Goal: Communication & Community: Answer question/provide support

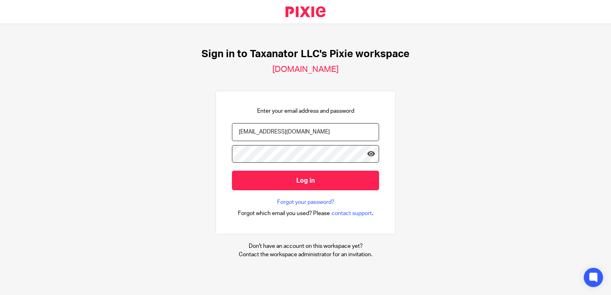
type input "bharmon@taxn8r.com"
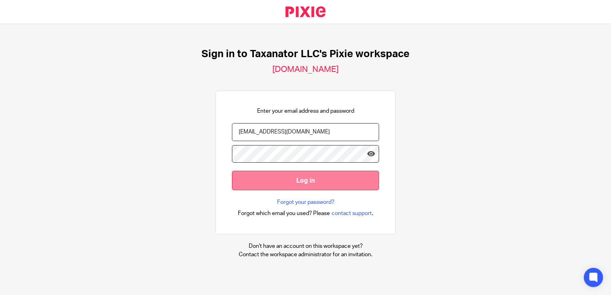
click at [310, 180] on input "Log in" at bounding box center [305, 181] width 147 height 20
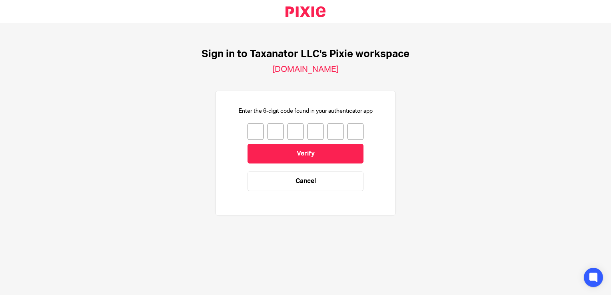
click at [248, 128] on input "number" at bounding box center [255, 131] width 16 height 17
type input "0"
type input "8"
type input "3"
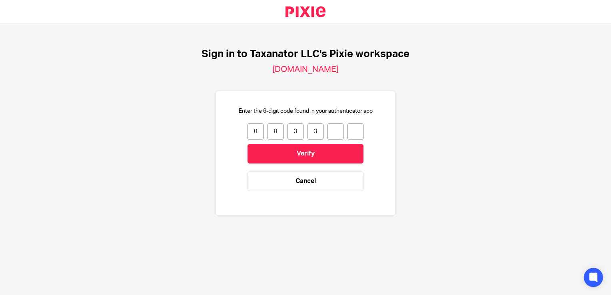
type input "0"
type input "6"
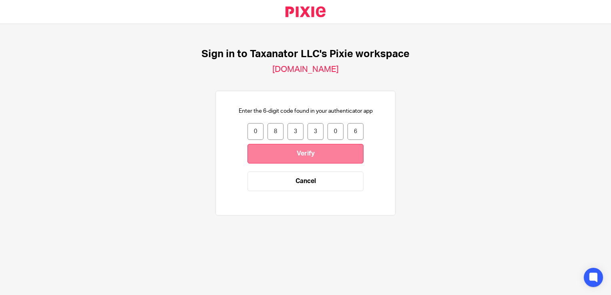
click at [273, 151] on input "Verify" at bounding box center [305, 154] width 116 height 20
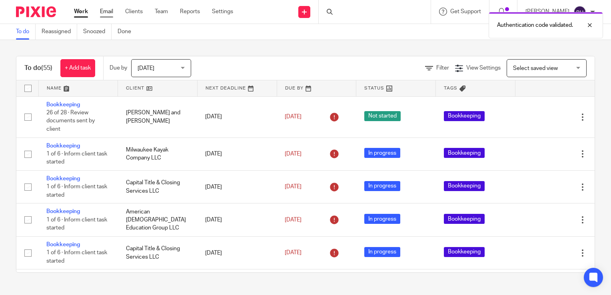
click at [106, 13] on link "Email" at bounding box center [106, 12] width 13 height 8
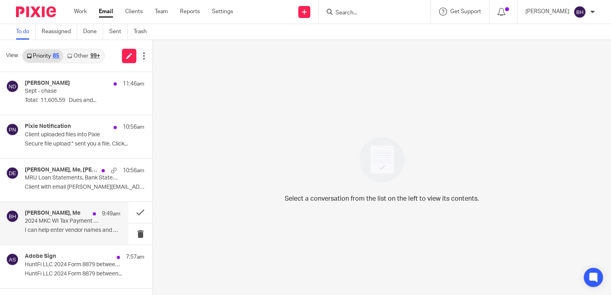
click at [64, 217] on div "[PERSON_NAME], Me 9:49am" at bounding box center [73, 214] width 96 height 8
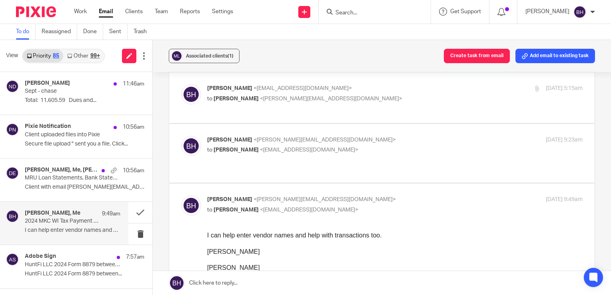
scroll to position [30, 0]
click at [462, 137] on div "[DATE] 9:23am" at bounding box center [519, 141] width 125 height 8
checkbox input "true"
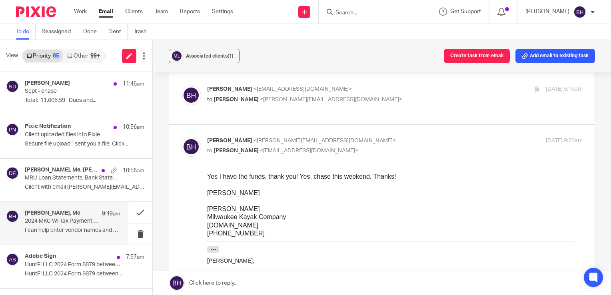
scroll to position [0, 0]
click at [368, 285] on link at bounding box center [382, 283] width 458 height 24
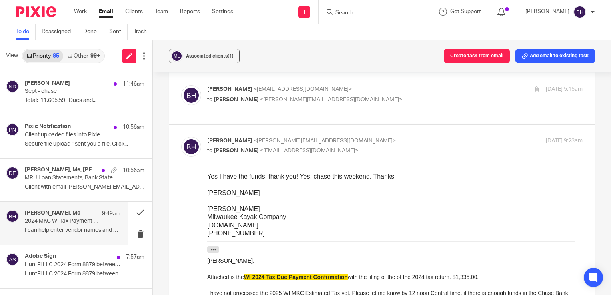
scroll to position [717, 0]
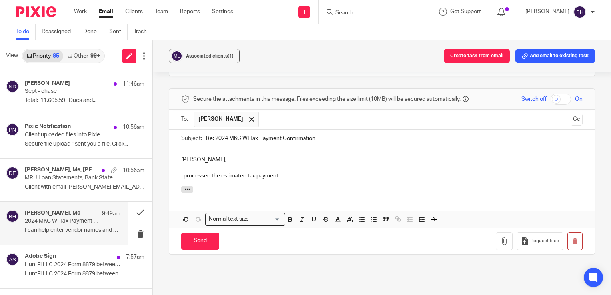
click at [219, 172] on p "I processed the estimated tax payment" at bounding box center [381, 176] width 401 height 8
click at [308, 172] on p "I processed the 2025 WI estimated tax payment" at bounding box center [381, 176] width 401 height 8
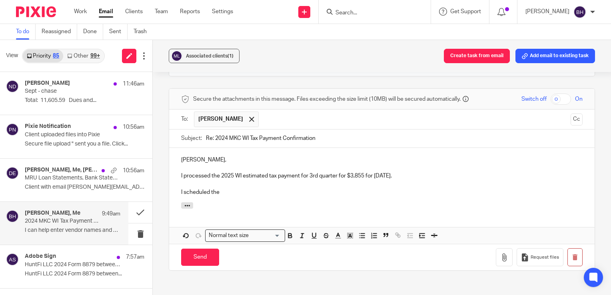
click at [220, 172] on p "I processed the 2025 WI estimated tax payment for 3rd quarter for $3,855 for [D…" at bounding box center [381, 176] width 401 height 8
drag, startPoint x: 220, startPoint y: 151, endPoint x: 374, endPoint y: 151, distance: 153.8
click at [374, 172] on p "I processed the 2025 WI estimated tax payment for 3rd quarter for $3,855 for [D…" at bounding box center [381, 176] width 401 height 8
copy p "2025 WI estimated tax payment for 3rd quarter for $3,855 for"
click at [306, 188] on p "I scheduled the" at bounding box center [381, 192] width 401 height 8
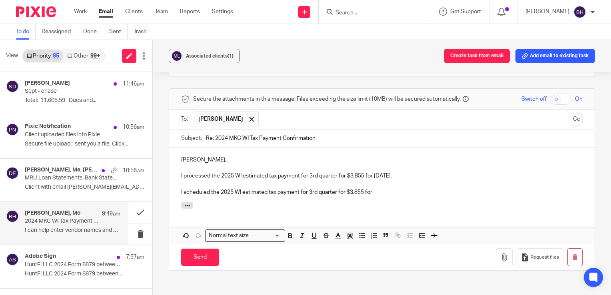
click at [308, 188] on p "I scheduled the 2025 WI estimated tax payment for 3rd quarter for $3,855 for" at bounding box center [381, 192] width 401 height 8
click at [347, 188] on p "I scheduled the 2025 WI estimated tax payment for 4th quarter for $3,855 for" at bounding box center [381, 192] width 401 height 8
click at [348, 188] on p "I scheduled the 2025 WI estimated tax payment for 4th quarter for $3,855 for" at bounding box center [381, 192] width 401 height 8
click at [384, 188] on p "I scheduled the 2025 WI estimated tax payment for 4th quarter for $1,285 for" at bounding box center [381, 192] width 401 height 8
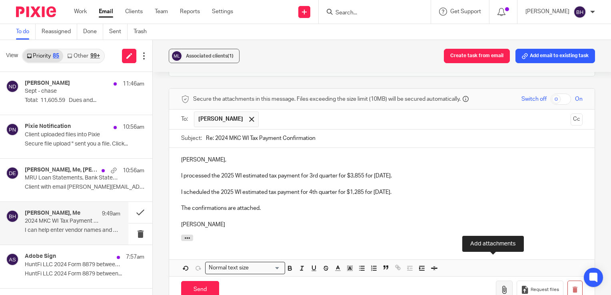
click at [500, 286] on icon "button" at bounding box center [504, 290] width 8 height 8
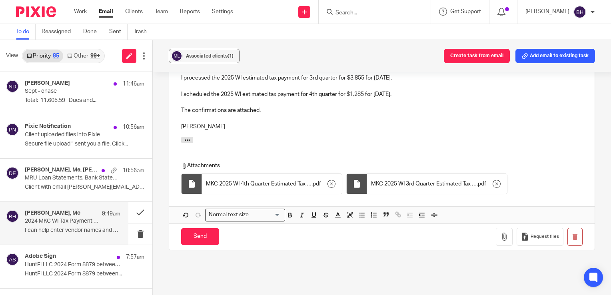
scroll to position [831, 0]
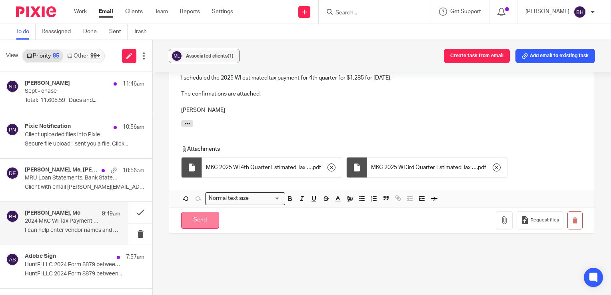
click at [210, 212] on input "Send" at bounding box center [200, 220] width 38 height 17
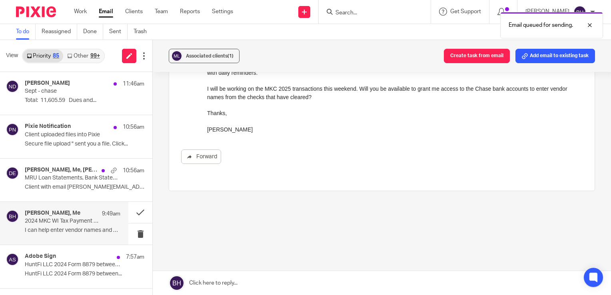
scroll to position [579, 0]
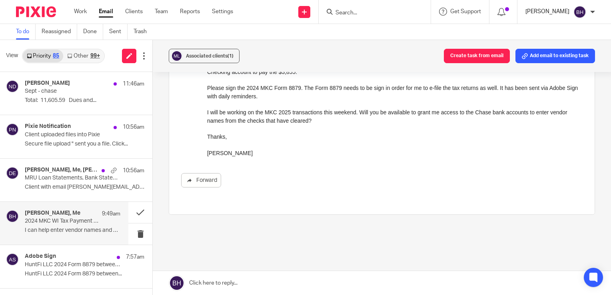
click at [547, 11] on p "[PERSON_NAME]" at bounding box center [547, 12] width 44 height 8
click at [551, 56] on span "Logout" at bounding box center [558, 56] width 18 height 6
